Goal: Task Accomplishment & Management: Complete application form

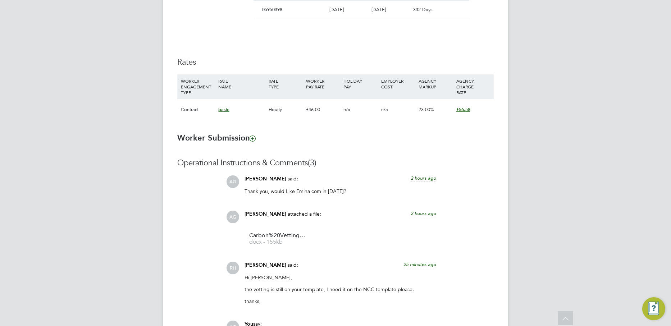
scroll to position [574, 0]
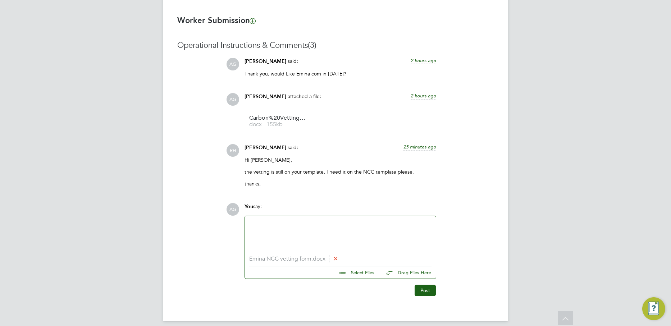
click at [357, 218] on div at bounding box center [340, 236] width 191 height 40
click at [307, 219] on div at bounding box center [340, 236] width 191 height 40
drag, startPoint x: 275, startPoint y: 227, endPoint x: 273, endPoint y: 231, distance: 3.9
click at [274, 229] on div at bounding box center [340, 235] width 182 height 31
click at [418, 290] on button "Post" at bounding box center [425, 291] width 21 height 12
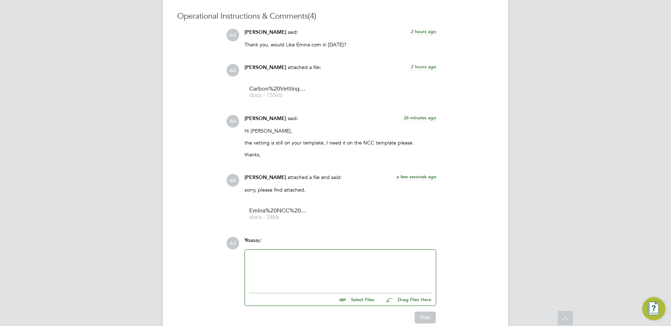
scroll to position [637, 0]
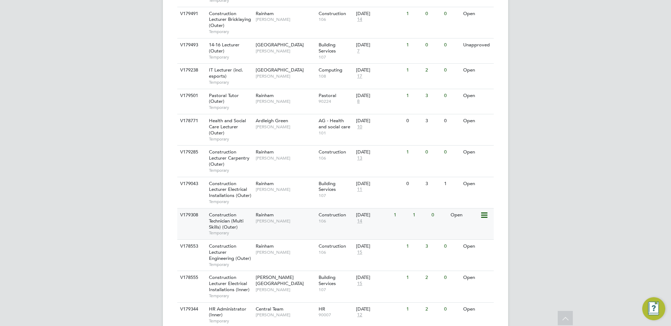
scroll to position [288, 0]
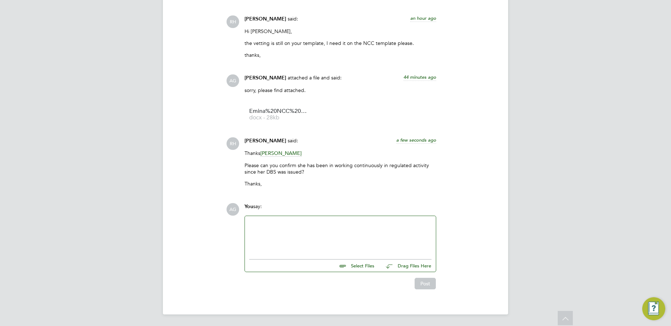
click at [313, 237] on div at bounding box center [340, 235] width 182 height 31
click at [307, 230] on div at bounding box center [340, 235] width 182 height 31
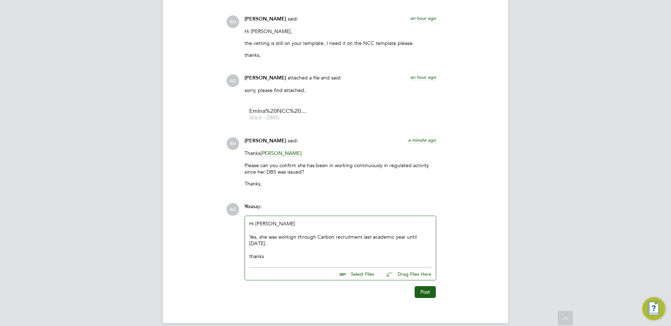
click at [292, 236] on div "Yes, she was workign through Carbon recruitment last academic year until July 2…" at bounding box center [340, 240] width 182 height 13
click at [434, 291] on button "Post" at bounding box center [425, 292] width 21 height 12
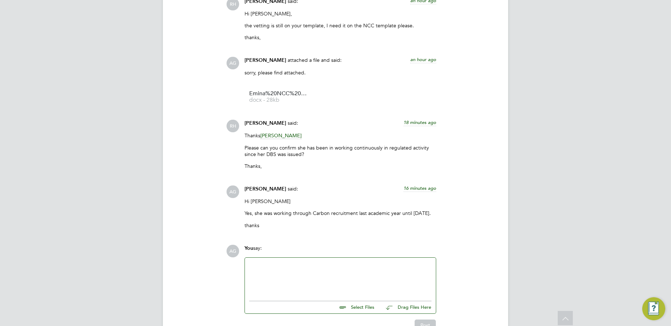
scroll to position [762, 0]
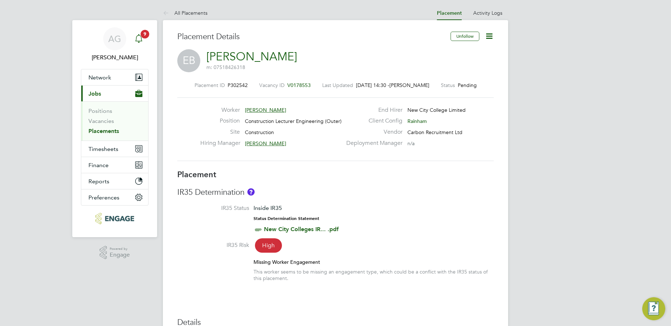
click at [141, 39] on icon "Main navigation" at bounding box center [139, 38] width 9 height 9
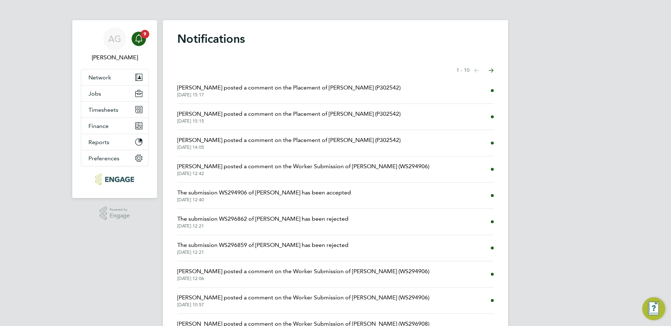
click at [206, 86] on span "Rufena Haque posted a comment on the Placement of Emina Bajramoska (P302542)" at bounding box center [288, 87] width 223 height 9
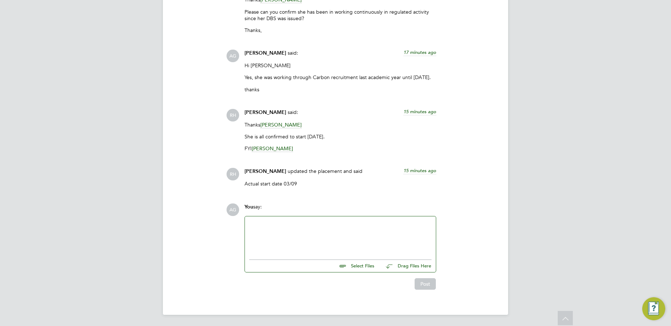
click at [336, 234] on div at bounding box center [340, 236] width 182 height 31
click at [433, 279] on button "Post" at bounding box center [425, 284] width 21 height 12
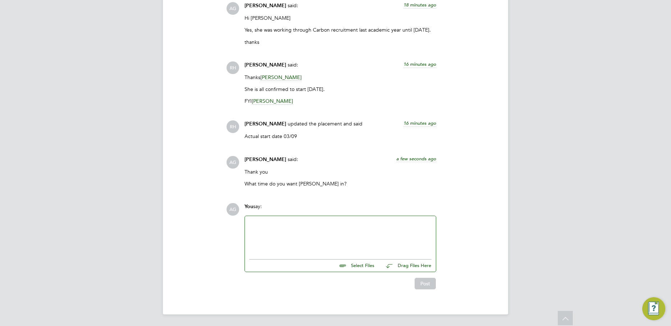
drag, startPoint x: 3, startPoint y: 231, endPoint x: 27, endPoint y: 220, distance: 26.5
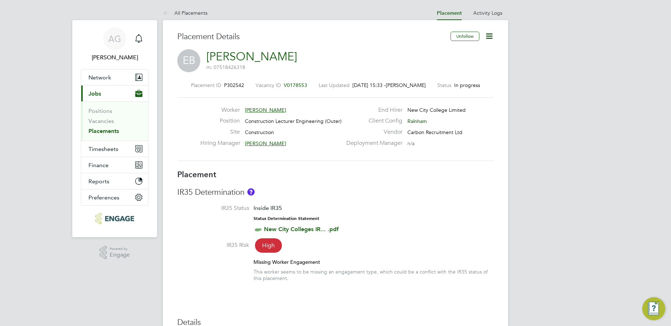
click at [493, 33] on icon at bounding box center [489, 36] width 9 height 9
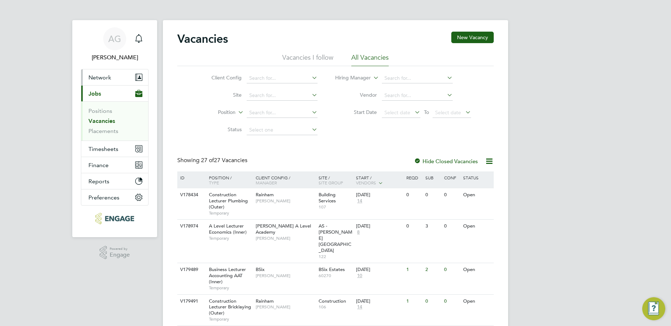
click at [106, 79] on span "Network" at bounding box center [99, 77] width 23 height 7
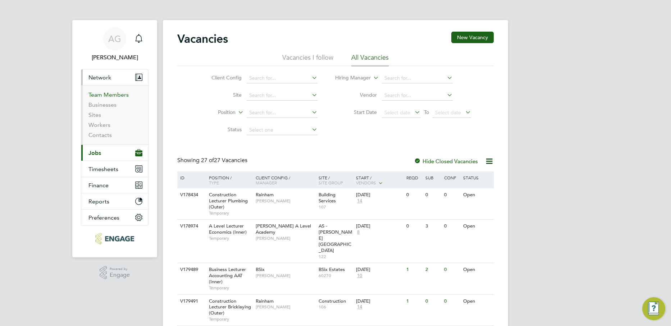
click at [111, 94] on link "Team Members" at bounding box center [108, 94] width 40 height 7
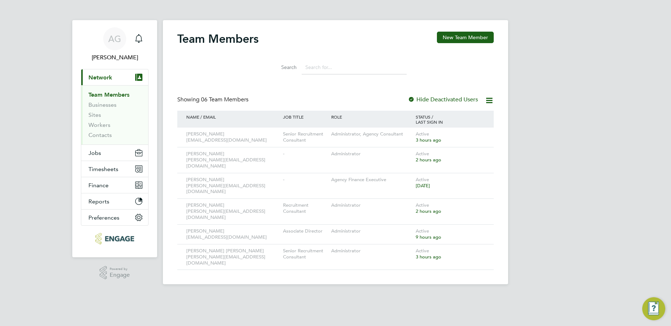
click at [472, 31] on div "Team Members New Team Member Search Showing 06 Team Members Hide Deactivated Us…" at bounding box center [335, 152] width 345 height 264
click at [471, 35] on button "New Team Member" at bounding box center [465, 38] width 57 height 12
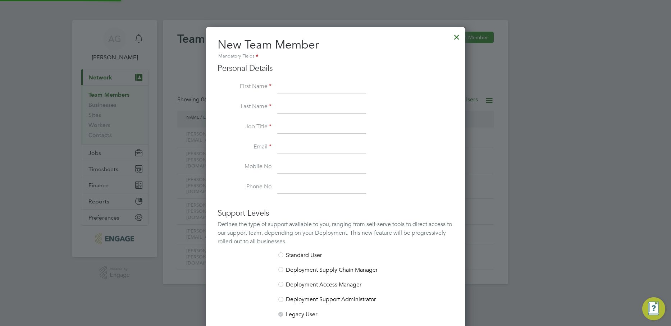
scroll to position [430, 259]
click at [310, 85] on input at bounding box center [321, 87] width 89 height 13
type input "Louis"
click at [313, 114] on li "Last Name c" at bounding box center [336, 111] width 236 height 20
click at [313, 104] on input "c" at bounding box center [321, 107] width 89 height 13
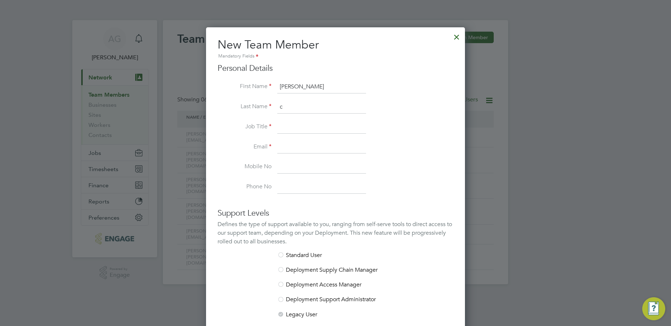
type input "Clarke"
click at [315, 128] on input at bounding box center [321, 127] width 89 height 13
type input "Consultant"
click at [302, 145] on input at bounding box center [321, 147] width 89 height 13
type input "louis@carbonrecruitment.co.uk"
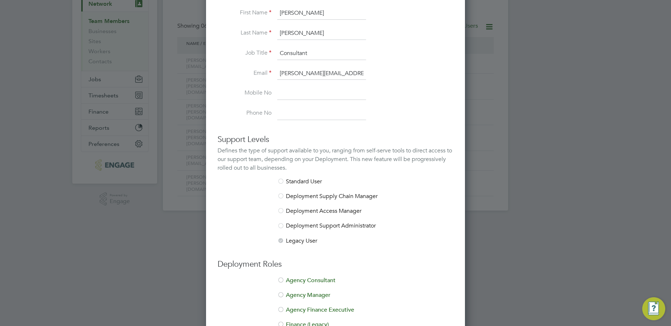
scroll to position [132, 0]
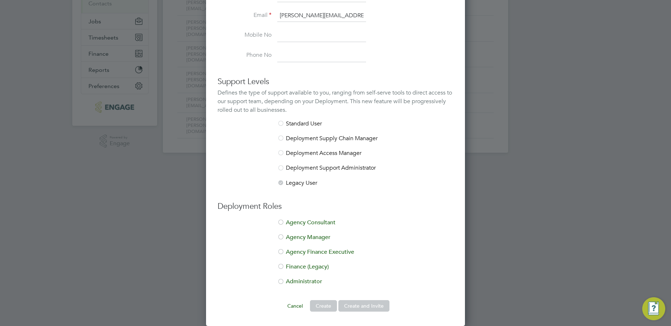
click at [294, 223] on li "Agency Consultant" at bounding box center [336, 226] width 236 height 15
click at [378, 304] on button "Create and Invite" at bounding box center [363, 306] width 51 height 12
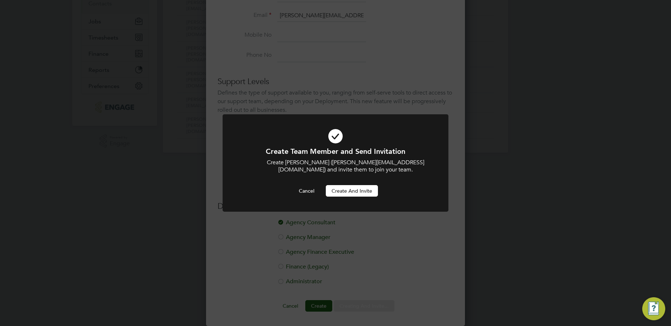
scroll to position [0, 0]
click at [360, 193] on button "Create and invite" at bounding box center [352, 191] width 52 height 12
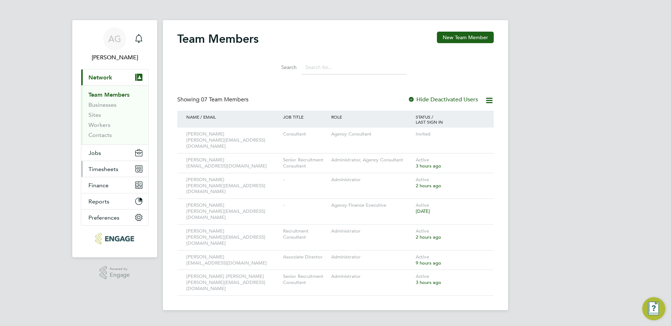
click at [107, 176] on button "Timesheets" at bounding box center [114, 169] width 67 height 16
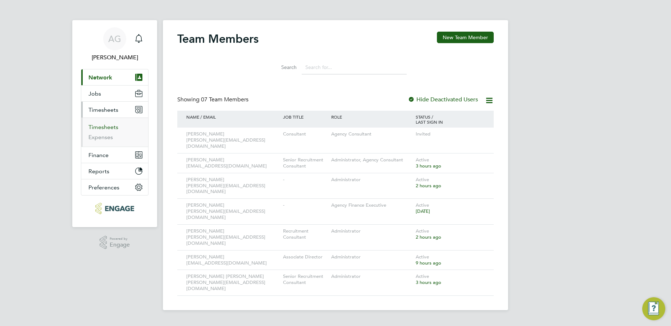
click at [109, 127] on link "Timesheets" at bounding box center [103, 127] width 30 height 7
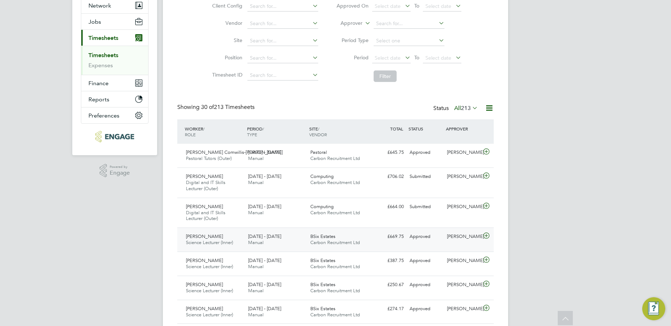
click at [369, 238] on div "BSix Estates Carbon Recruitment Ltd" at bounding box center [338, 240] width 62 height 18
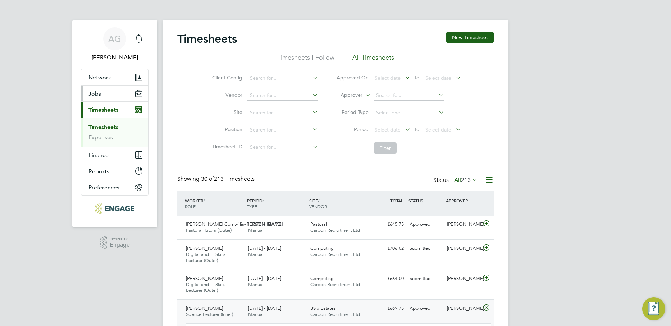
click at [101, 92] on button "Jobs" at bounding box center [114, 94] width 67 height 16
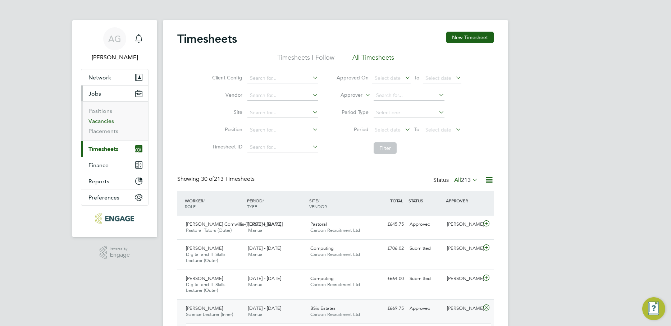
click at [107, 122] on link "Vacancies" at bounding box center [101, 121] width 26 height 7
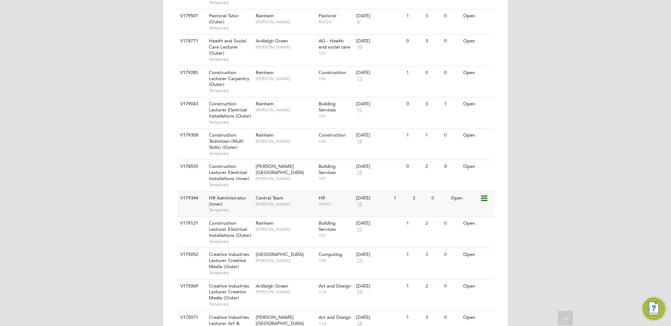
scroll to position [396, 0]
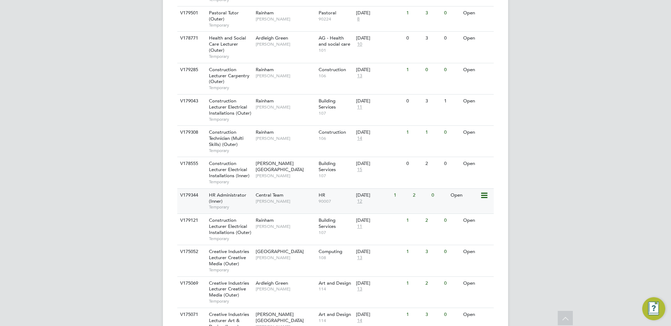
click at [241, 189] on div "HR Administrator (Inner) Temporary" at bounding box center [229, 201] width 50 height 25
click at [275, 192] on span "Central Team" at bounding box center [270, 195] width 28 height 6
click at [102, 265] on div "AG Ajay Gandhi Notifications Applications: Network Team Members Businesses Site…" at bounding box center [335, 104] width 671 height 1001
click at [265, 192] on span "Central Team" at bounding box center [270, 195] width 28 height 6
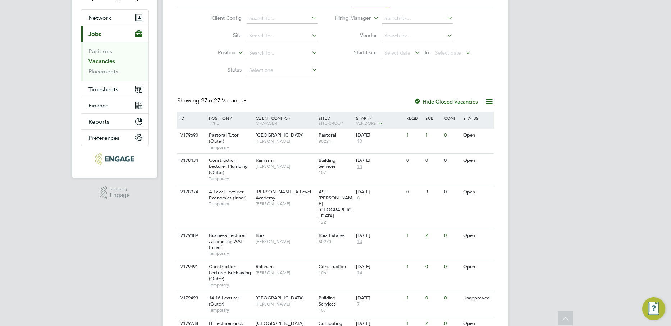
scroll to position [0, 0]
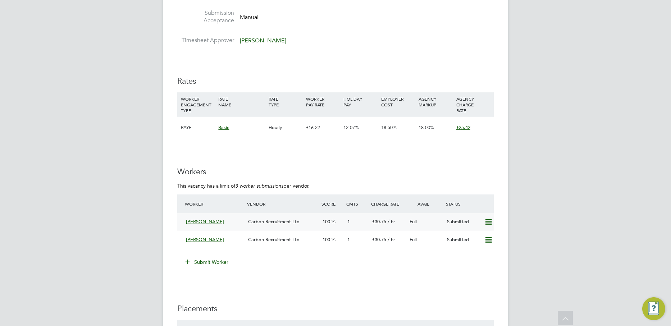
click at [293, 223] on span "Carbon Recruitment Ltd" at bounding box center [273, 222] width 51 height 6
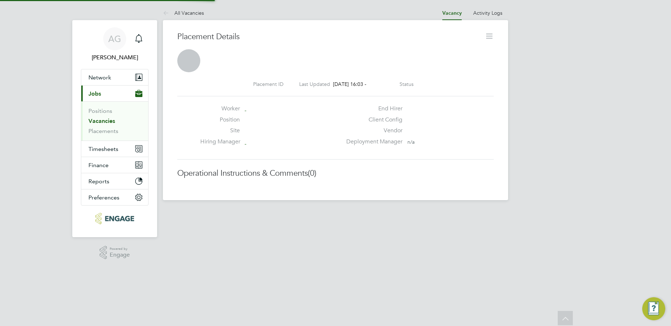
scroll to position [4, 4]
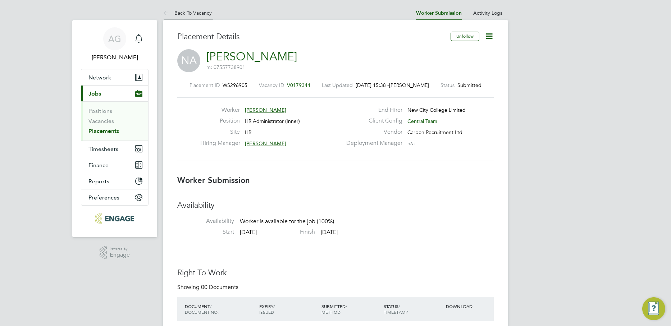
click at [196, 12] on link "Back To Vacancy" at bounding box center [187, 13] width 49 height 6
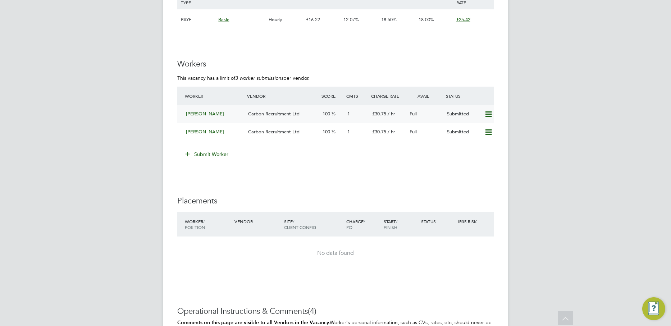
click at [229, 113] on div "[PERSON_NAME]" at bounding box center [214, 114] width 62 height 12
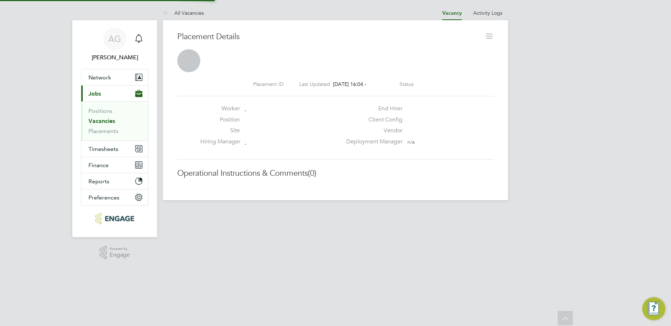
scroll to position [4, 4]
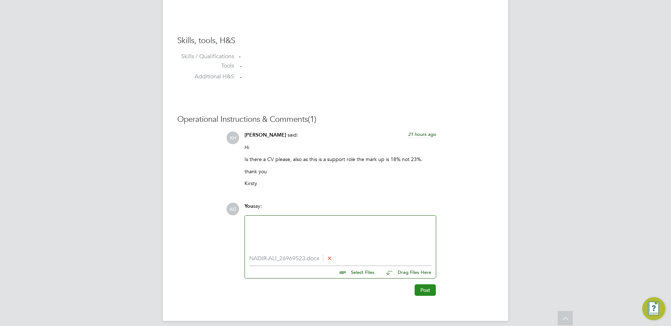
click at [428, 292] on button "Post" at bounding box center [425, 290] width 21 height 12
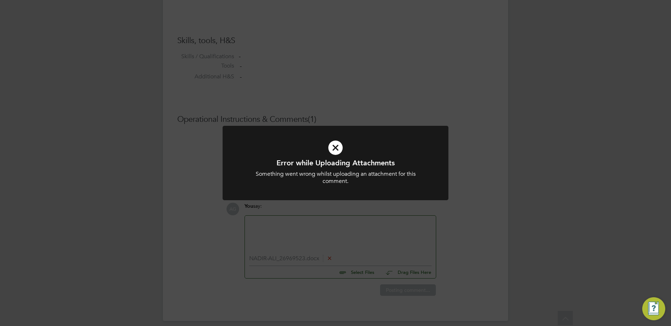
drag, startPoint x: 377, startPoint y: 224, endPoint x: 397, endPoint y: 254, distance: 35.9
click at [375, 224] on div "Error while Uploading Attachments Something went wrong whilst uploading an atta…" at bounding box center [335, 163] width 671 height 326
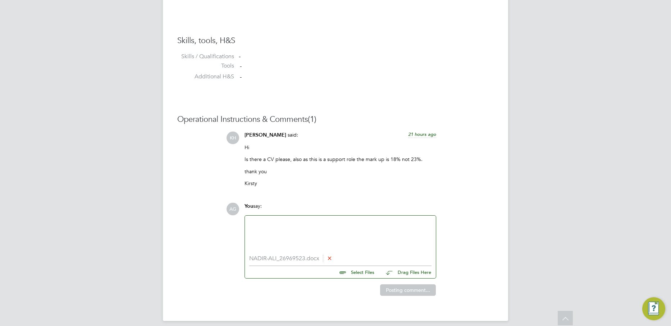
drag, startPoint x: 487, startPoint y: 208, endPoint x: 402, endPoint y: 243, distance: 91.2
click at [487, 208] on div "AG You say: NADIR-ALI_26969523.docx Select Files Drag Files Here Drop your file…" at bounding box center [360, 249] width 268 height 93
click at [332, 258] on icon at bounding box center [329, 257] width 5 height 5
click at [331, 257] on icon at bounding box center [329, 257] width 5 height 5
click at [332, 257] on icon at bounding box center [329, 257] width 5 height 5
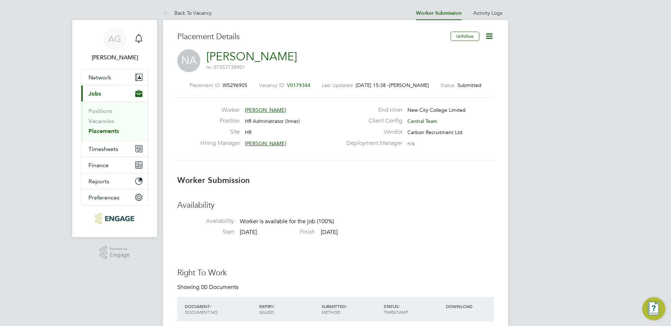
click at [488, 37] on icon at bounding box center [489, 36] width 9 height 9
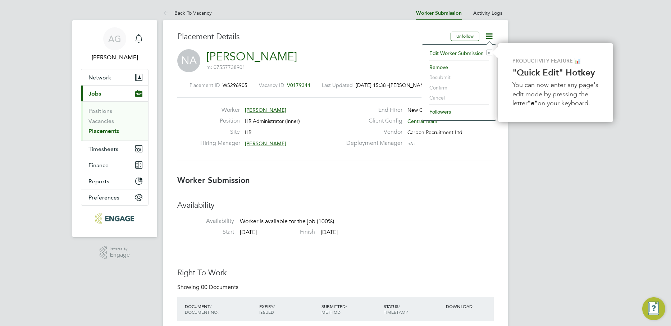
click at [442, 51] on li "Edit Worker Submission e" at bounding box center [459, 53] width 67 height 10
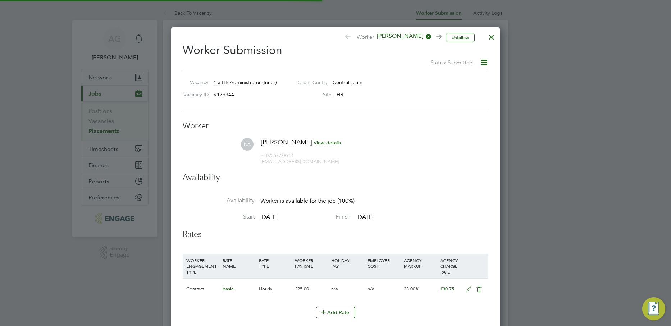
scroll to position [21, 37]
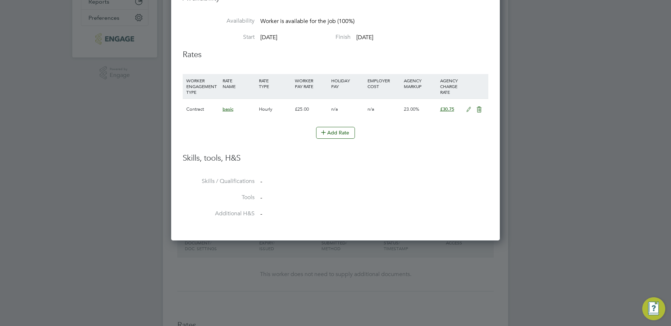
click at [467, 107] on icon at bounding box center [468, 110] width 9 height 6
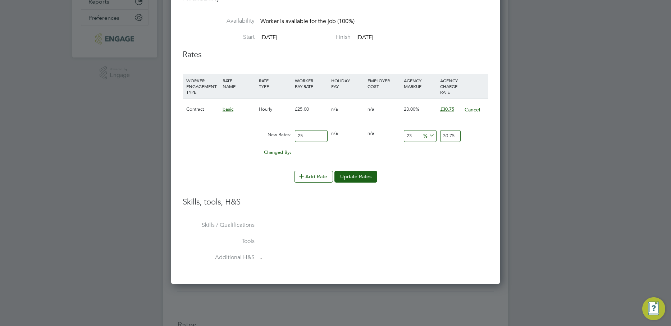
drag, startPoint x: 416, startPoint y: 135, endPoint x: 382, endPoint y: 131, distance: 33.7
click at [382, 131] on div "New Rates: 25 0 n/a 0 n/a 23 0 % 30.75" at bounding box center [336, 136] width 306 height 19
type input "24"
type input "31"
click at [348, 174] on button "Update Rates" at bounding box center [355, 177] width 43 height 12
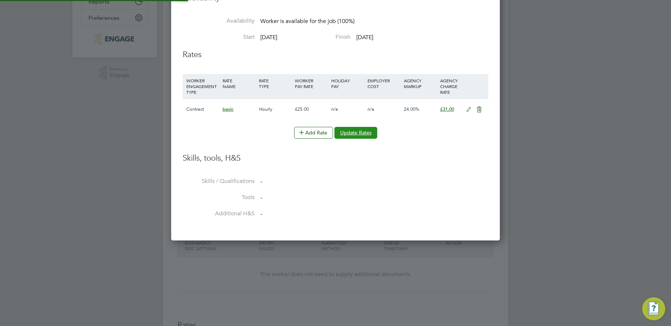
scroll to position [21, 37]
click at [408, 112] on span "24.00%" at bounding box center [411, 109] width 15 height 6
click at [471, 110] on icon at bounding box center [468, 110] width 9 height 6
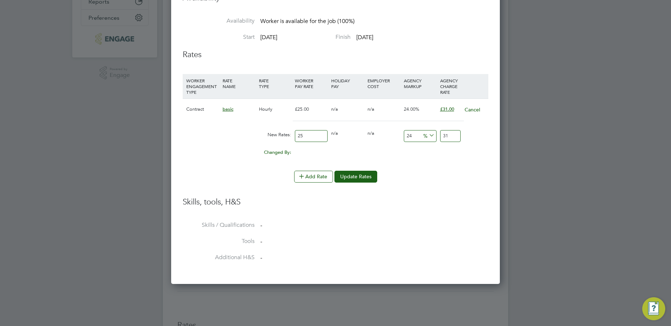
scroll to position [437, 329]
drag, startPoint x: 416, startPoint y: 133, endPoint x: 355, endPoint y: 135, distance: 61.1
click at [355, 135] on div "New Rates: 25 0 n/a 0 n/a 24 0 % 31" at bounding box center [336, 136] width 306 height 19
type input "1"
type input "25.25"
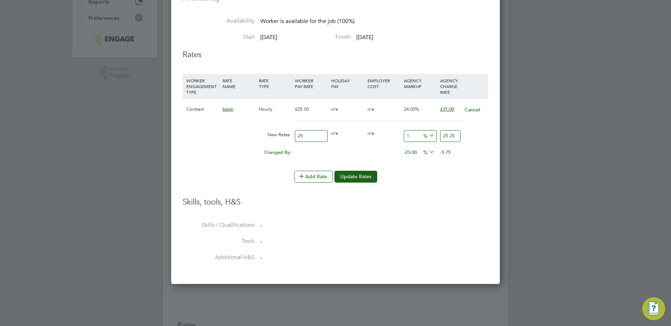
type input "18"
type input "29.5"
type input "18"
click at [372, 174] on button "Update Rates" at bounding box center [355, 177] width 43 height 12
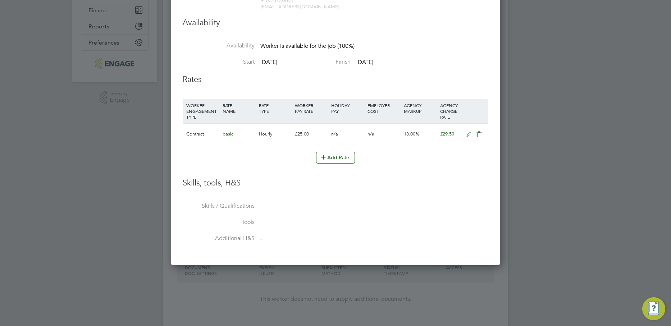
scroll to position [0, 0]
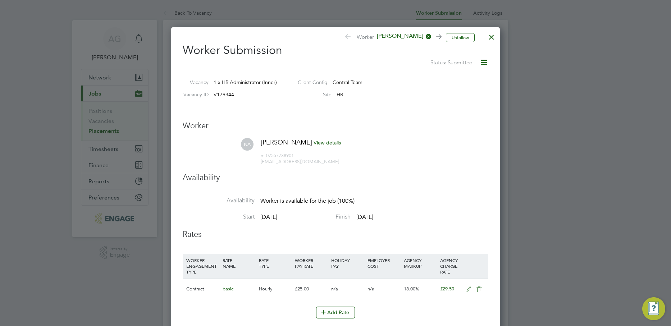
click at [488, 33] on div at bounding box center [491, 35] width 13 height 13
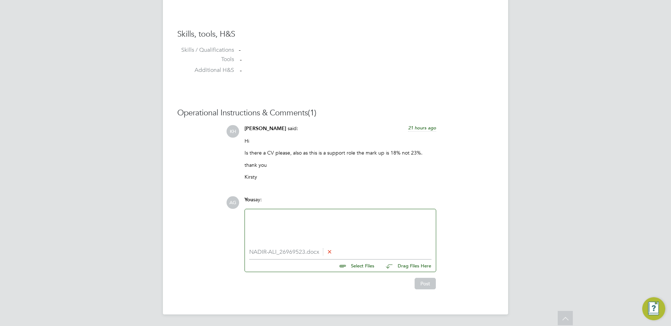
click at [361, 267] on input "file" at bounding box center [378, 265] width 108 height 10
click at [332, 249] on icon at bounding box center [329, 251] width 5 height 5
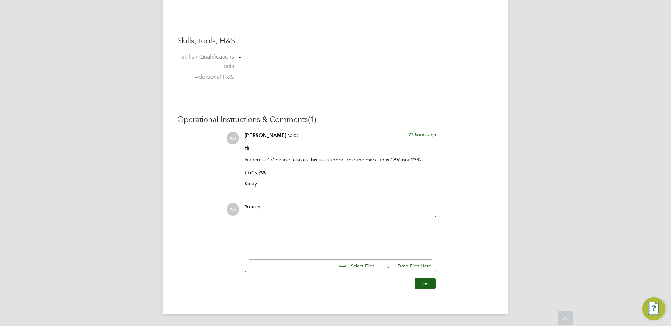
click at [356, 266] on input "file" at bounding box center [378, 265] width 108 height 10
type input "C:\fakepath\NADIR-ALI_26969523.docx"
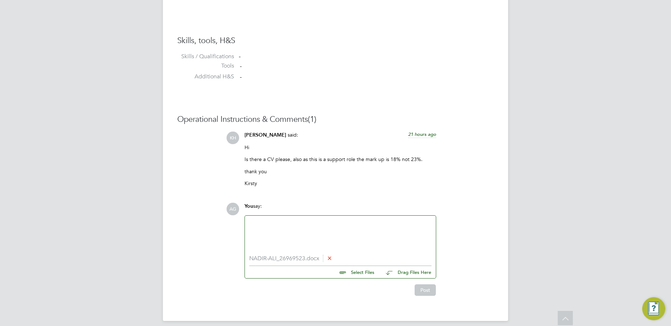
click at [354, 251] on div at bounding box center [340, 235] width 182 height 31
drag, startPoint x: 43, startPoint y: 135, endPoint x: 56, endPoint y: 19, distance: 116.5
click at [332, 261] on icon at bounding box center [329, 257] width 5 height 5
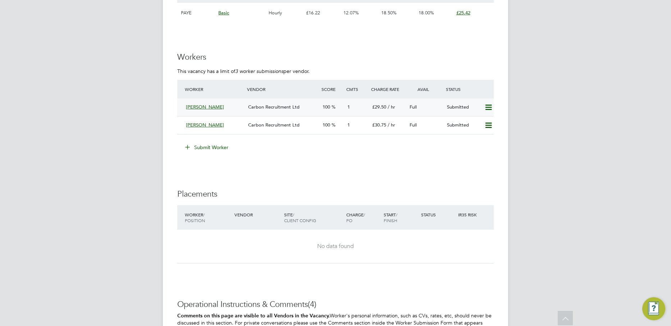
click at [273, 105] on span "Carbon Recruitment Ltd" at bounding box center [273, 107] width 51 height 6
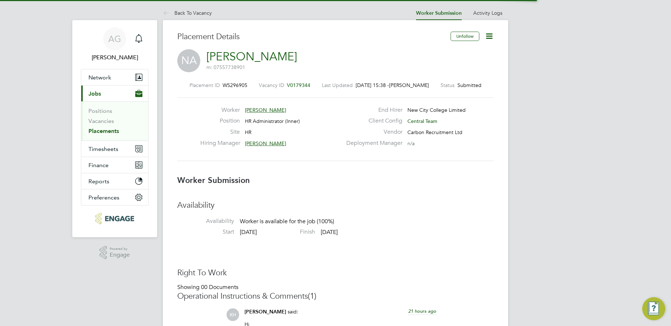
scroll to position [4, 4]
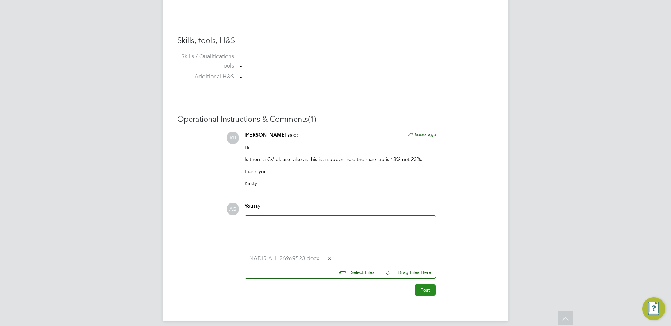
click at [423, 292] on button "Post" at bounding box center [425, 290] width 21 height 12
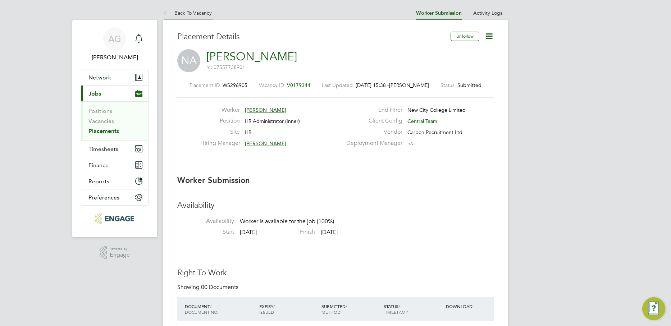
click at [201, 12] on link "Back To Vacancy" at bounding box center [187, 13] width 49 height 6
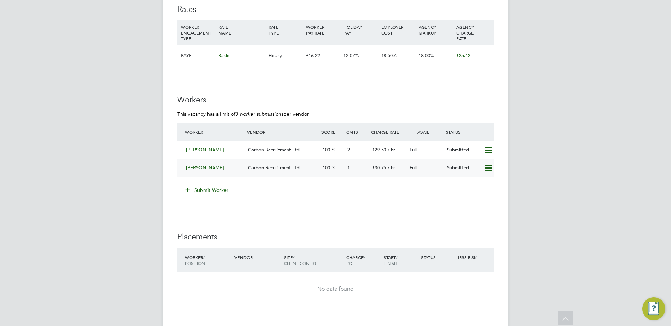
click at [270, 168] on span "Carbon Recruitment Ltd" at bounding box center [273, 168] width 51 height 6
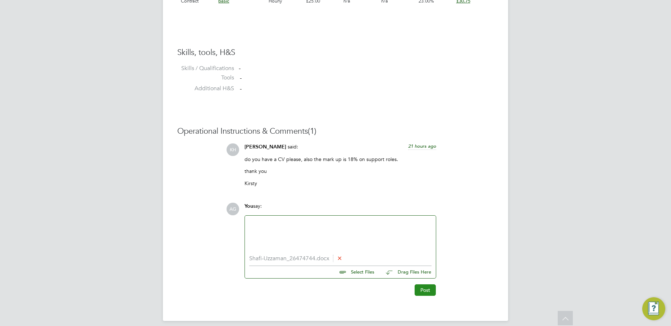
click at [422, 292] on button "Post" at bounding box center [425, 290] width 21 height 12
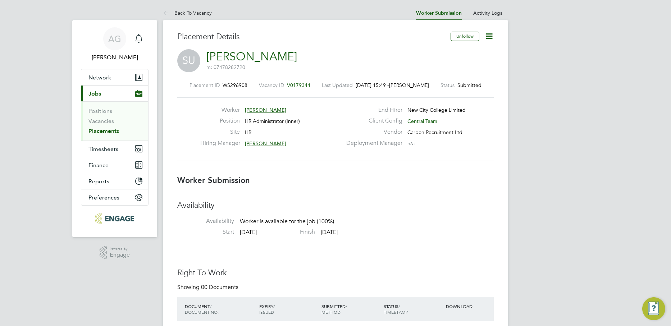
click at [488, 33] on icon at bounding box center [489, 36] width 9 height 9
click at [463, 50] on li "Edit Worker Submission e" at bounding box center [459, 53] width 67 height 10
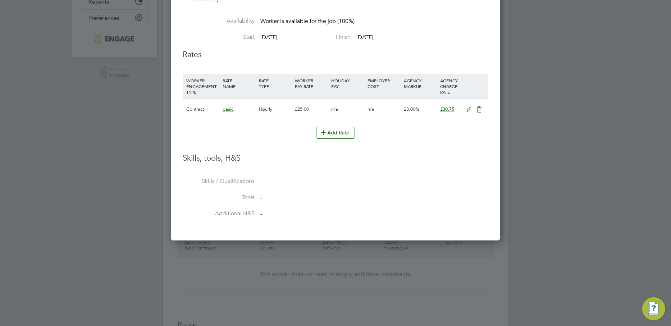
click at [469, 108] on icon at bounding box center [468, 110] width 9 height 6
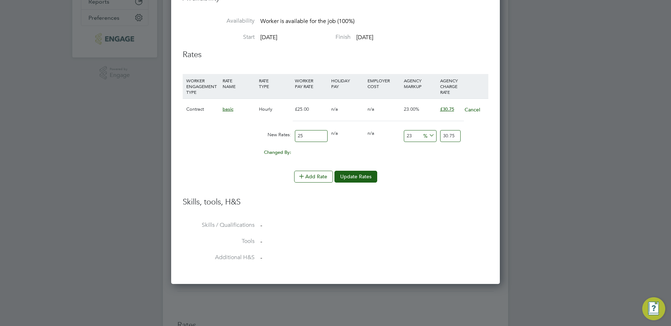
drag, startPoint x: 418, startPoint y: 133, endPoint x: 293, endPoint y: 123, distance: 125.2
click at [293, 123] on div "Contract basic Hourly £25.00 n/a n/a 23.00% £30.75 Cancel New Rates: 25 0 n/a 0…" at bounding box center [336, 131] width 306 height 65
type input "1"
type input "25.25"
type input "18"
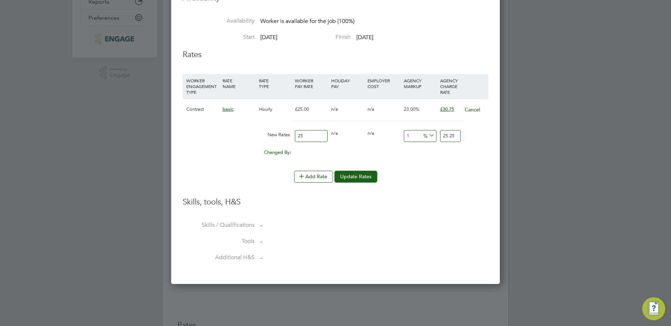
type input "29.5"
type input "18"
click at [357, 180] on button "Update Rates" at bounding box center [355, 177] width 43 height 12
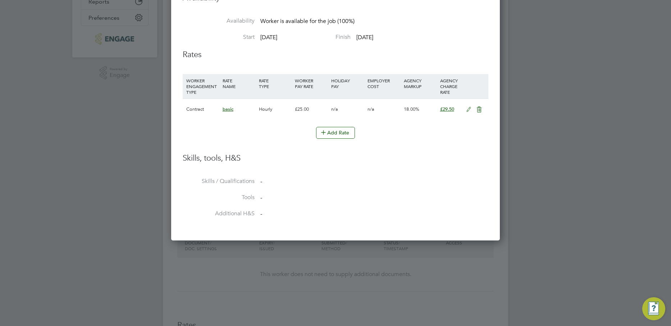
click at [397, 284] on div at bounding box center [335, 163] width 671 height 326
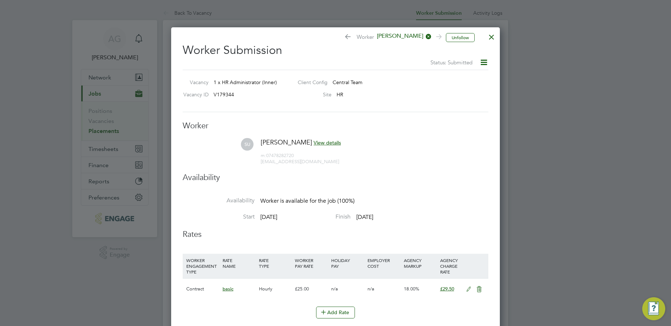
click at [584, 160] on div at bounding box center [335, 163] width 671 height 326
click at [491, 33] on div at bounding box center [491, 35] width 13 height 13
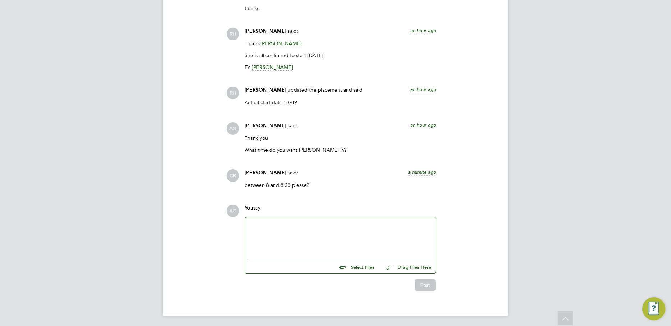
scroll to position [939, 0]
click at [290, 236] on div at bounding box center [340, 235] width 182 height 31
click at [424, 287] on button "Post" at bounding box center [425, 284] width 21 height 12
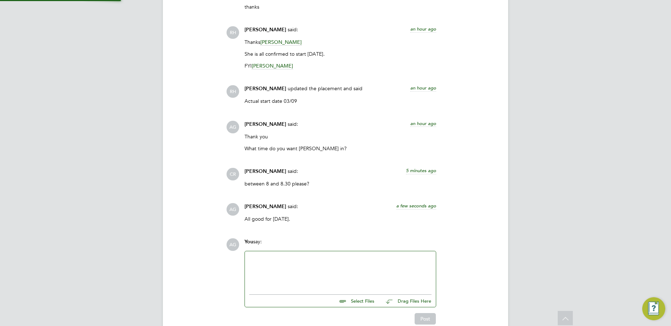
scroll to position [974, 0]
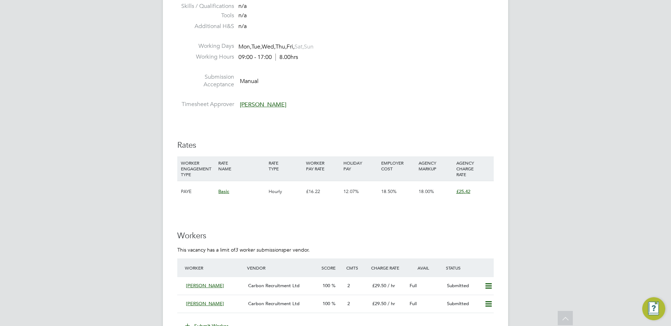
scroll to position [1043, 0]
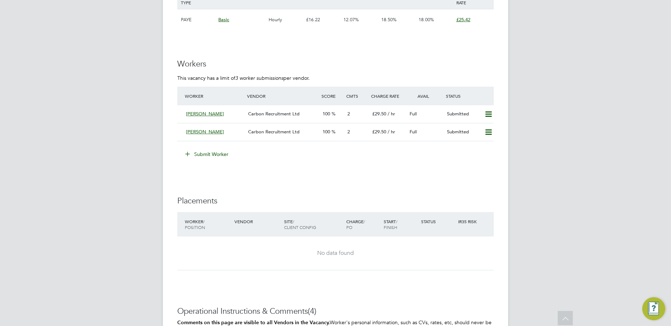
click at [211, 159] on button "Submit Worker" at bounding box center [207, 155] width 54 height 12
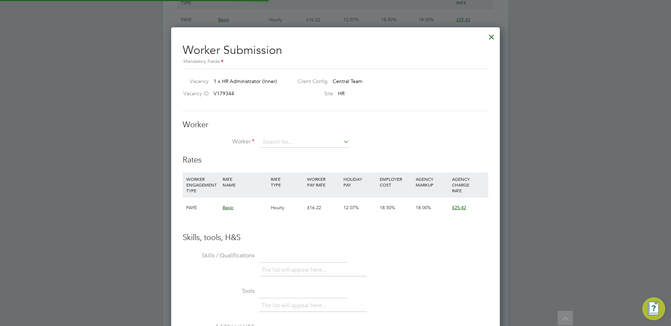
scroll to position [437, 329]
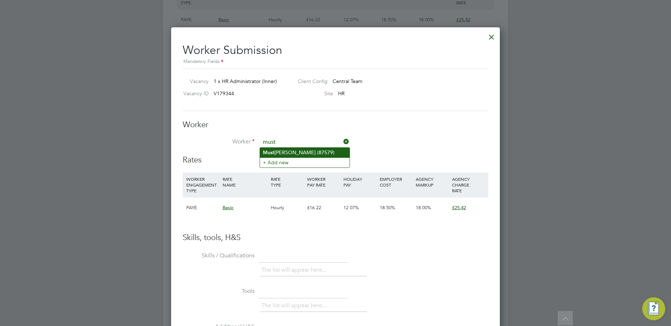
click at [285, 148] on li "Must ak [PERSON_NAME] (87579)" at bounding box center [305, 153] width 90 height 10
type input "[PERSON_NAME] (87579)"
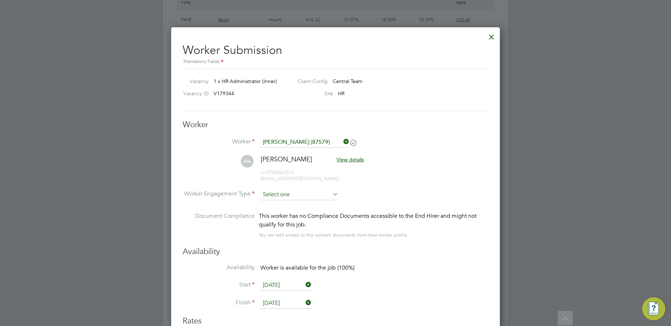
click at [284, 195] on input at bounding box center [299, 195] width 78 height 11
click at [285, 206] on li "Contract" at bounding box center [299, 204] width 79 height 9
type input "Contract"
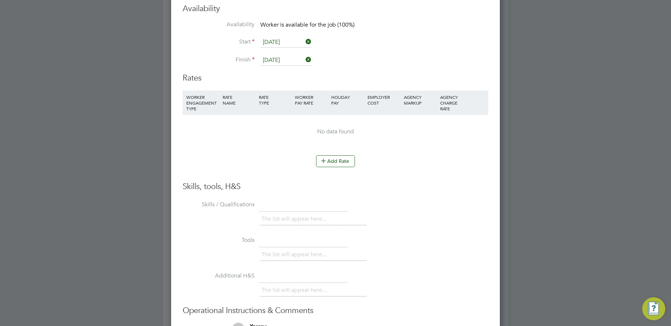
scroll to position [1295, 0]
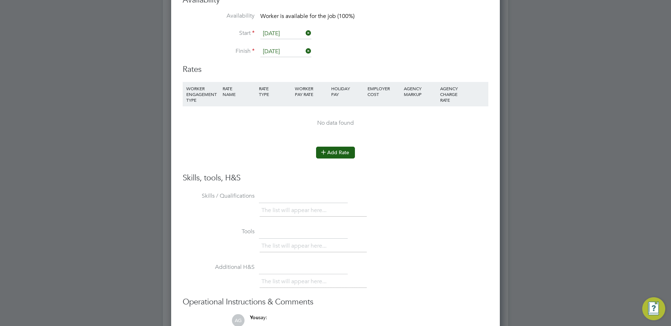
click at [345, 147] on button "Add Rate" at bounding box center [335, 153] width 39 height 12
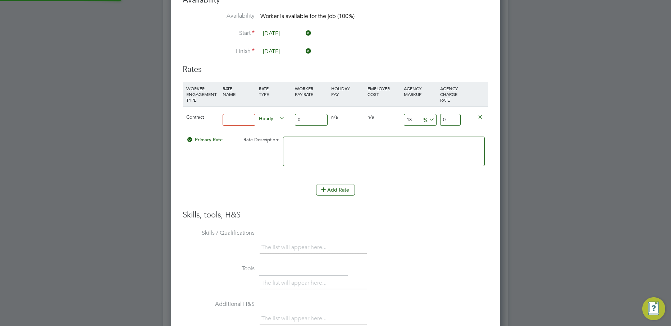
scroll to position [666, 329]
click at [234, 133] on div "Rate Description:" at bounding box center [257, 140] width 48 height 14
click at [240, 126] on div at bounding box center [239, 120] width 36 height 26
click at [241, 124] on input at bounding box center [239, 120] width 33 height 12
type input "basic"
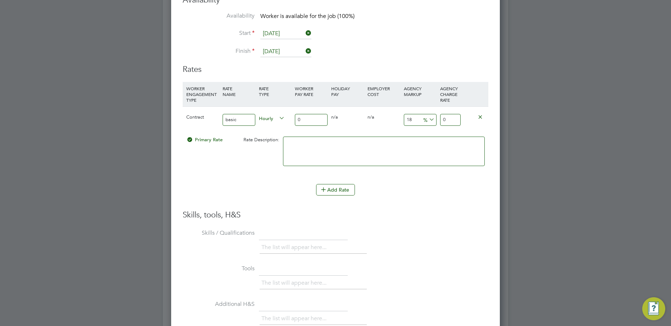
drag, startPoint x: 317, startPoint y: 118, endPoint x: 253, endPoint y: 114, distance: 64.5
click at [253, 114] on div "Contract basic Hourly 0 0 n/a 0 n/a 18 0 % 0" at bounding box center [336, 119] width 306 height 27
type input "2"
type input "2.36"
type input "25"
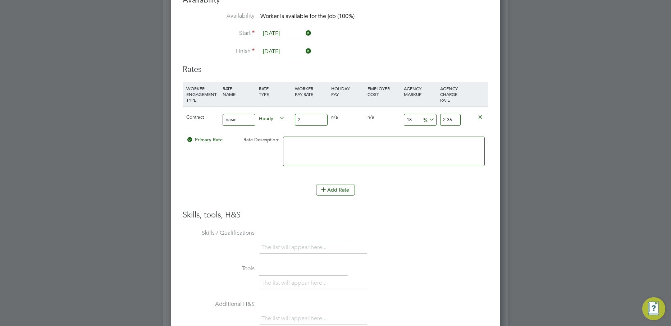
type input "29.5"
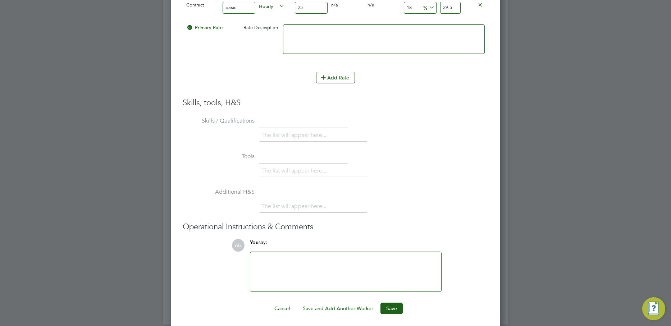
scroll to position [1410, 0]
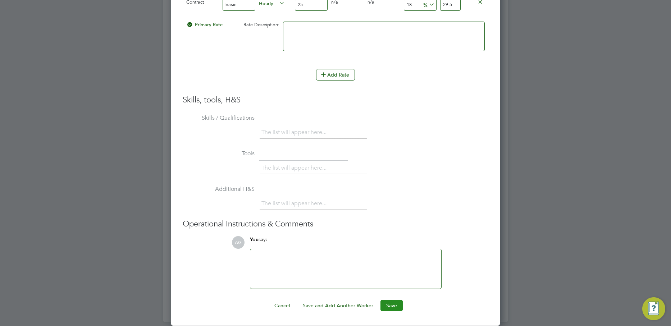
type input "25"
click at [395, 306] on button "Save" at bounding box center [391, 306] width 22 height 12
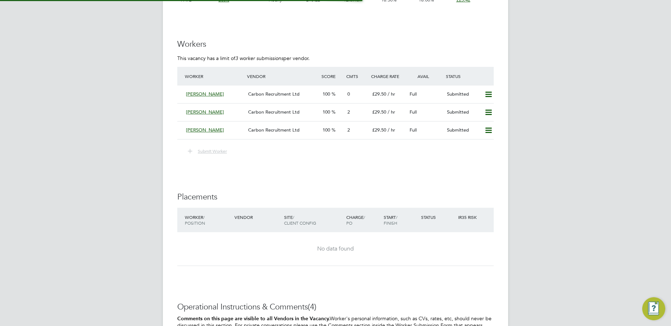
scroll to position [12, 63]
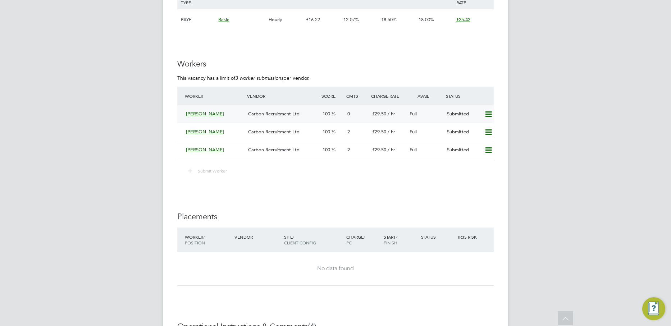
click at [256, 118] on div "Carbon Recruitment Ltd" at bounding box center [282, 114] width 74 height 12
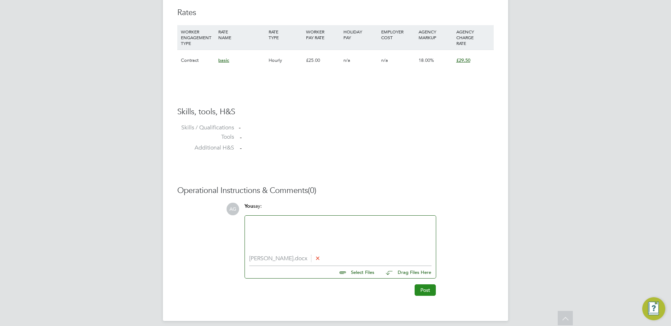
click at [423, 296] on button "Post" at bounding box center [425, 290] width 21 height 12
